Goal: Navigation & Orientation: Find specific page/section

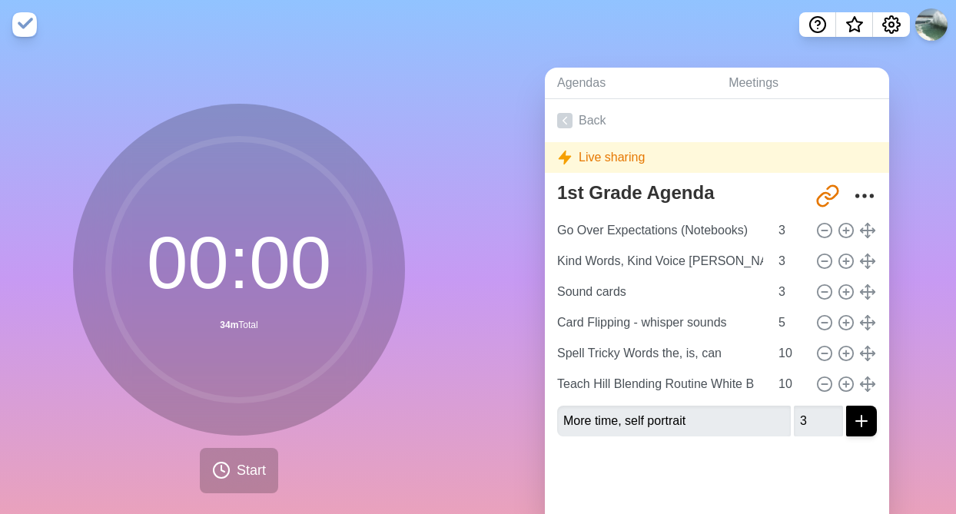
click at [929, 26] on button at bounding box center [932, 24] width 32 height 32
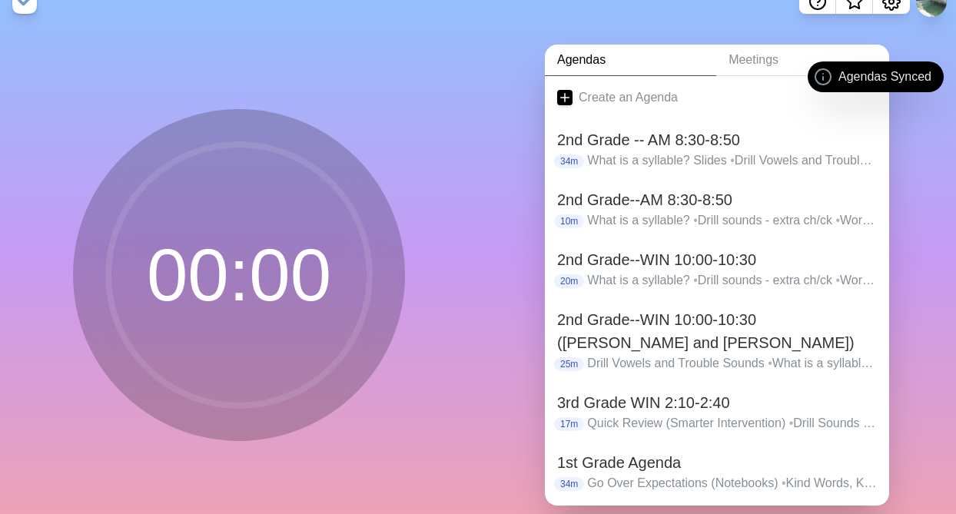
scroll to position [45, 0]
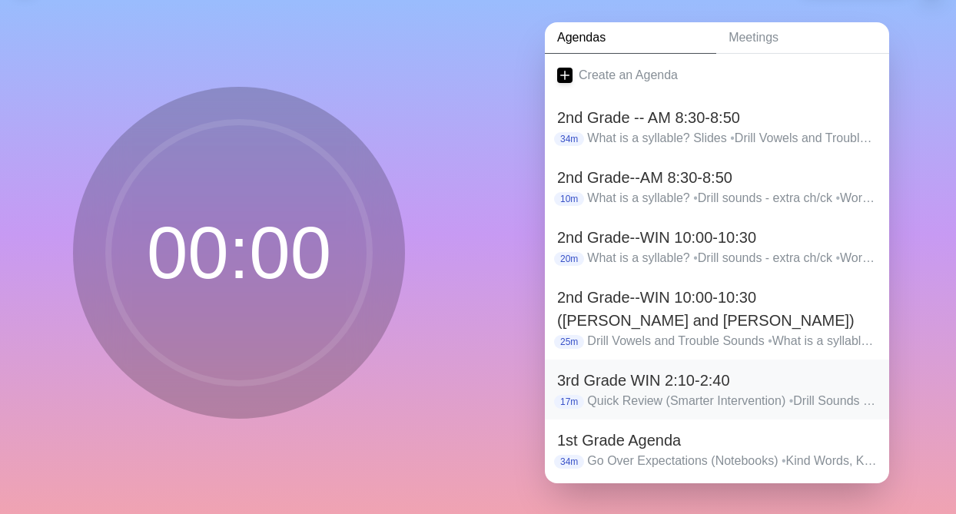
click at [630, 386] on h2 "3rd Grade WIN 2:10-2:40" at bounding box center [717, 380] width 320 height 23
